Goal: Use online tool/utility: Utilize a website feature to perform a specific function

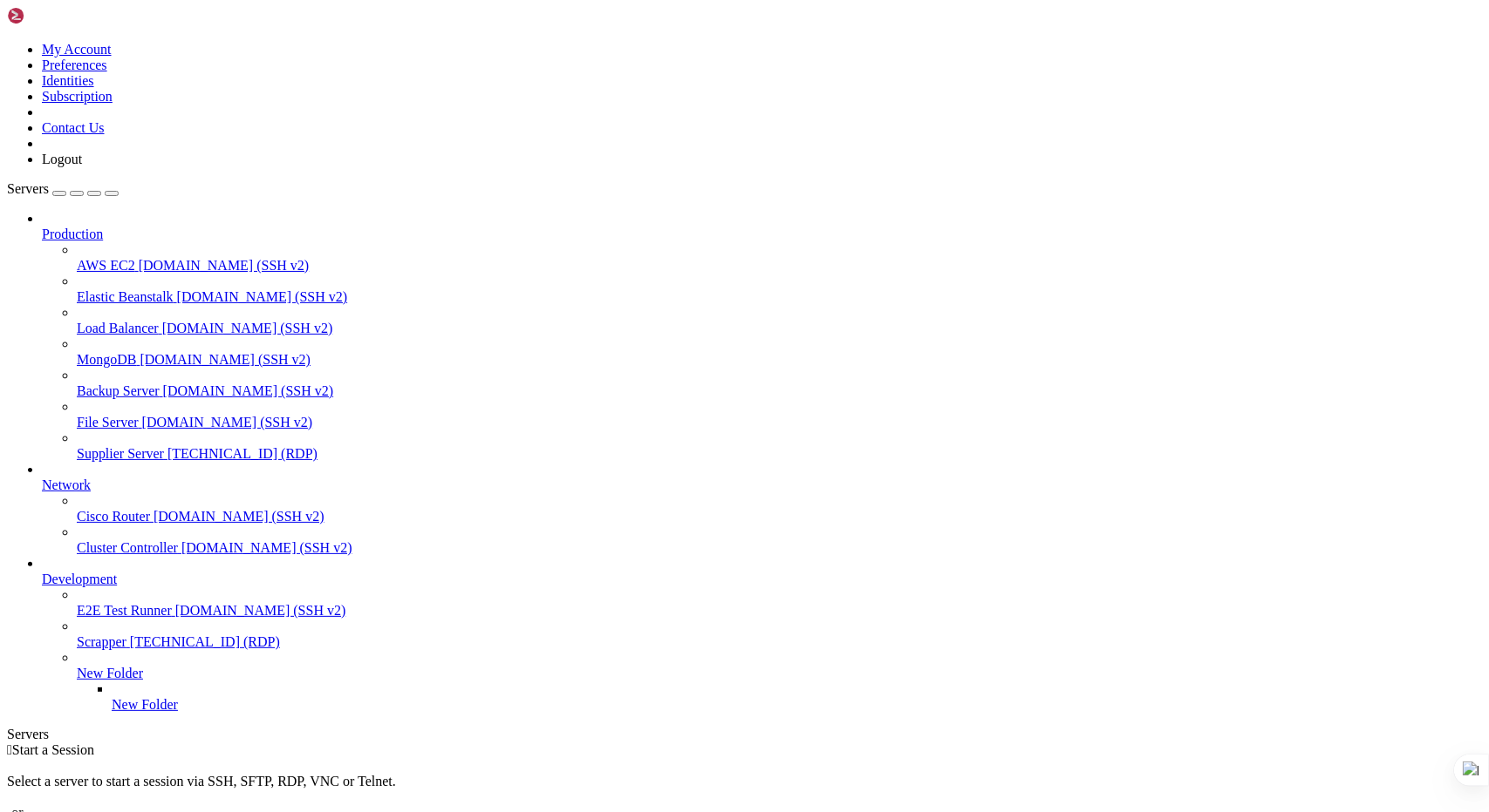
click at [103, 447] on span "Supplier Server" at bounding box center [120, 454] width 87 height 15
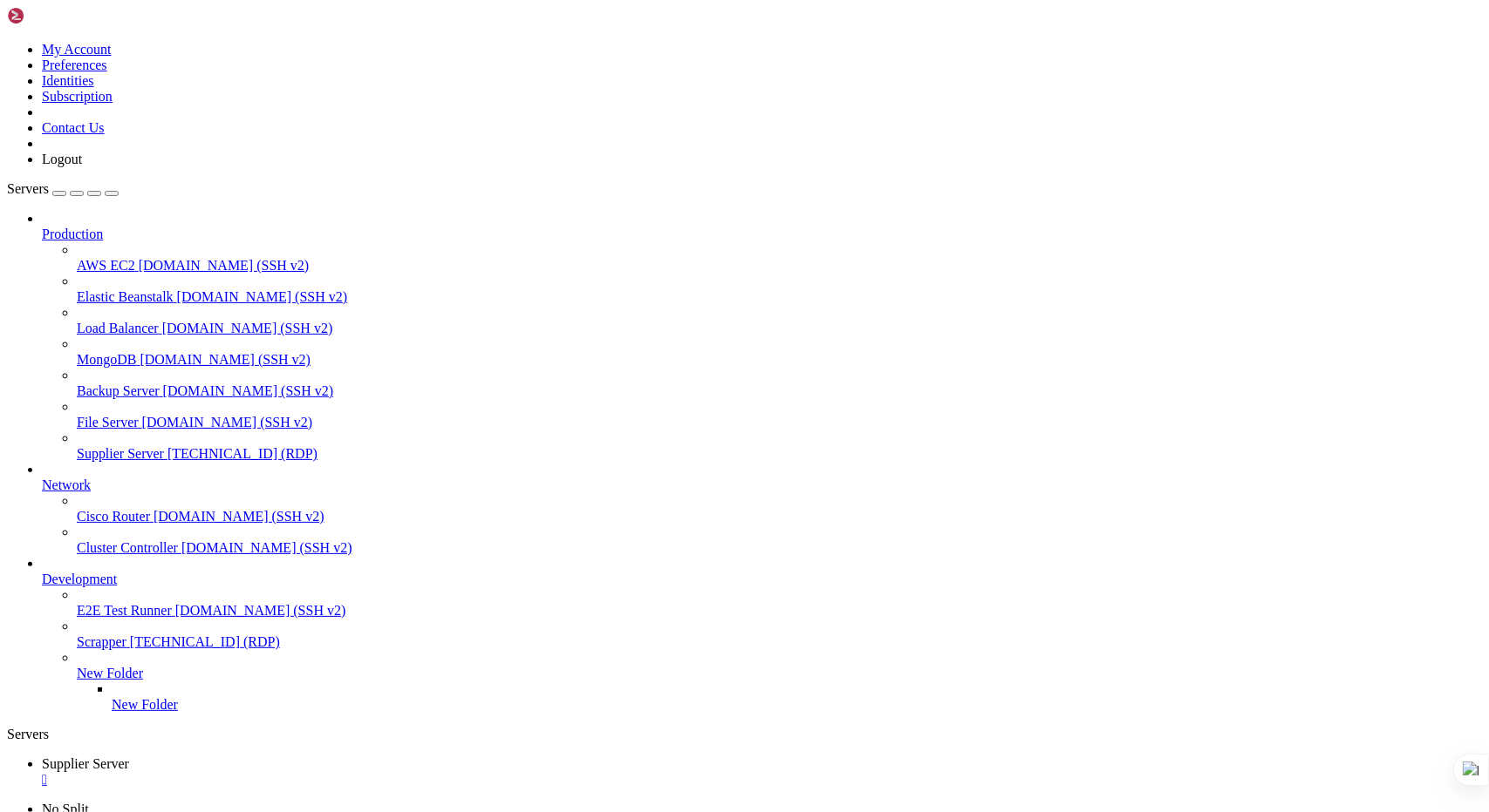
drag, startPoint x: 710, startPoint y: 1325, endPoint x: 707, endPoint y: 1384, distance: 59.1
